Goal: Navigation & Orientation: Find specific page/section

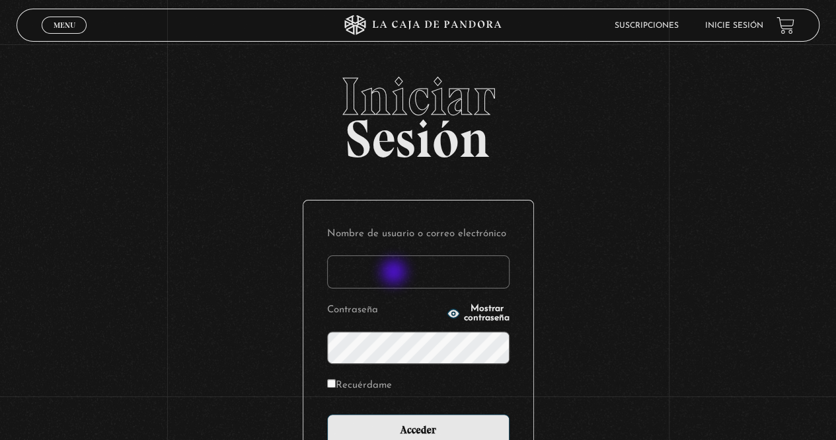
click at [395, 273] on input "Nombre de usuario o correo electrónico" at bounding box center [418, 271] width 182 height 33
type input "[EMAIL_ADDRESS][DOMAIN_NAME]"
click at [390, 389] on label "Recuérdame" at bounding box center [359, 385] width 65 height 20
click at [336, 387] on input "Recuérdame" at bounding box center [331, 383] width 9 height 9
checkbox input "true"
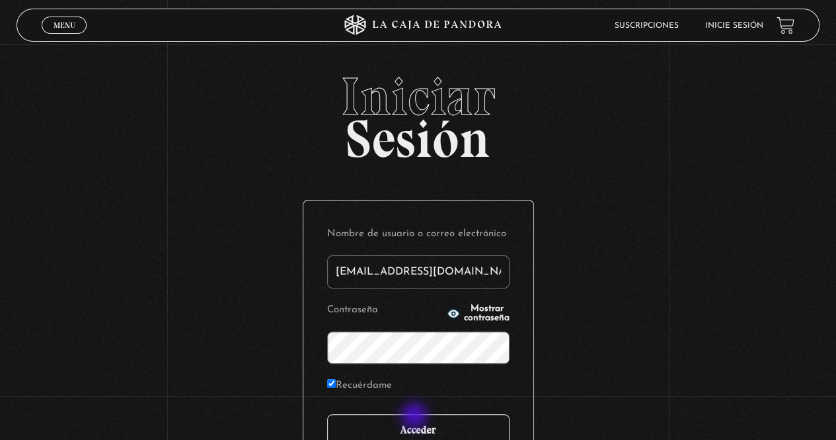
click at [416, 416] on input "Acceder" at bounding box center [418, 430] width 182 height 33
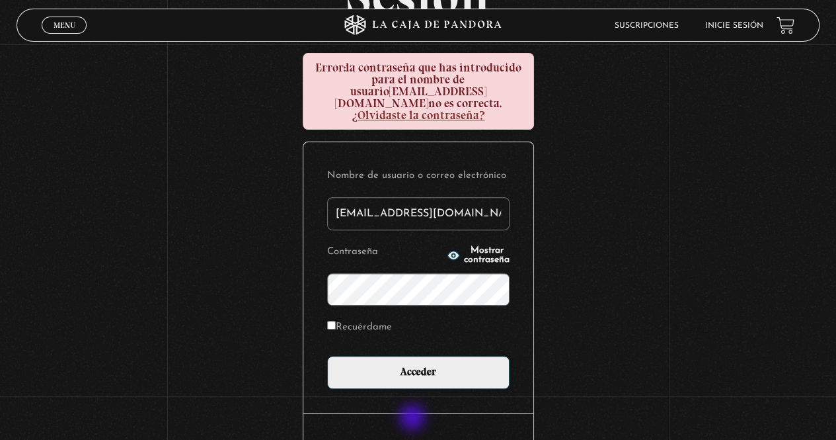
scroll to position [197, 0]
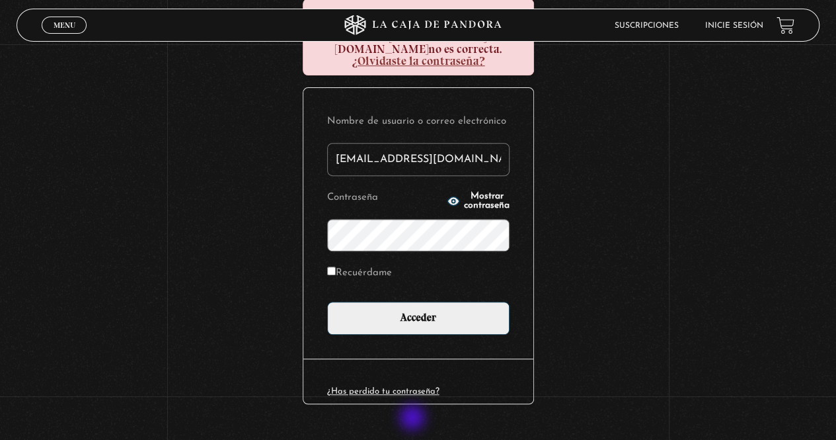
click at [464, 192] on span "Mostrar contraseña" at bounding box center [487, 201] width 46 height 19
click at [464, 192] on span "Ocultar contraseña" at bounding box center [487, 201] width 46 height 19
click at [336, 266] on input "Recuérdame" at bounding box center [331, 270] width 9 height 9
checkbox input "true"
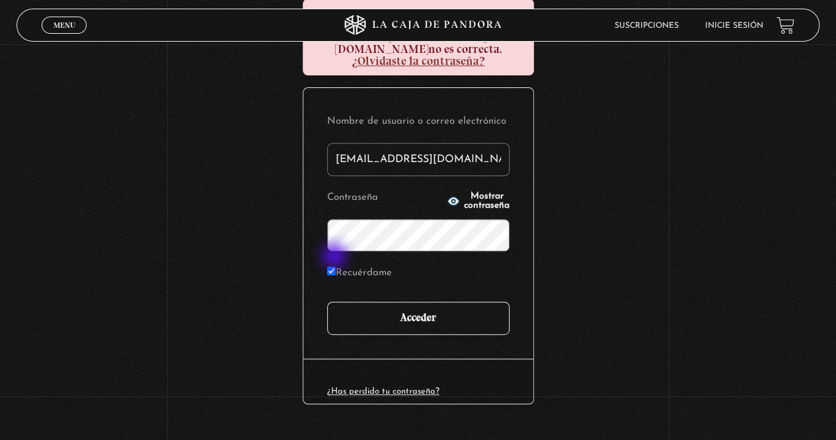
click at [403, 311] on input "Acceder" at bounding box center [418, 317] width 182 height 33
